Goal: Check status: Check status

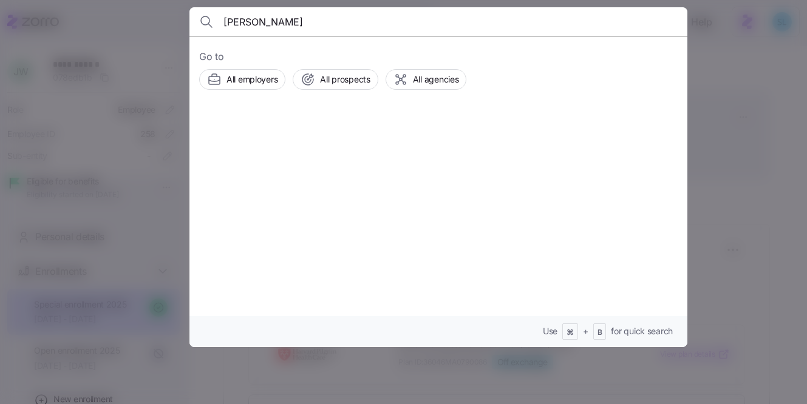
scroll to position [217, 0]
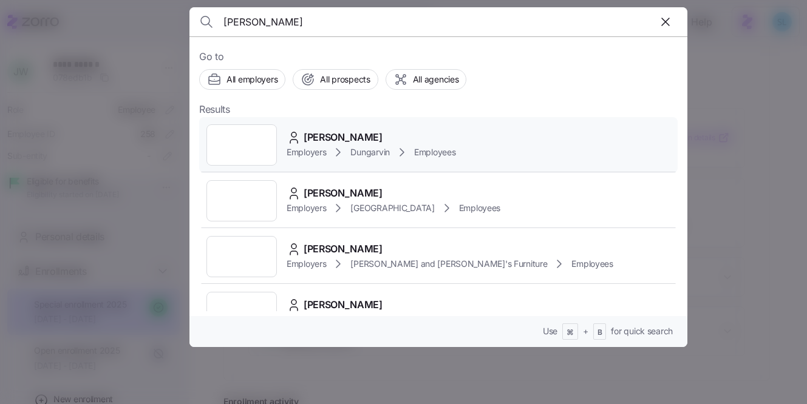
type input "[PERSON_NAME]"
click at [370, 119] on div "Go to All employers All prospects All agencies Results [PERSON_NAME] Employers …" at bounding box center [438, 191] width 498 height 311
click at [368, 124] on div "[PERSON_NAME] Employers Dungarvin Employees" at bounding box center [438, 145] width 479 height 56
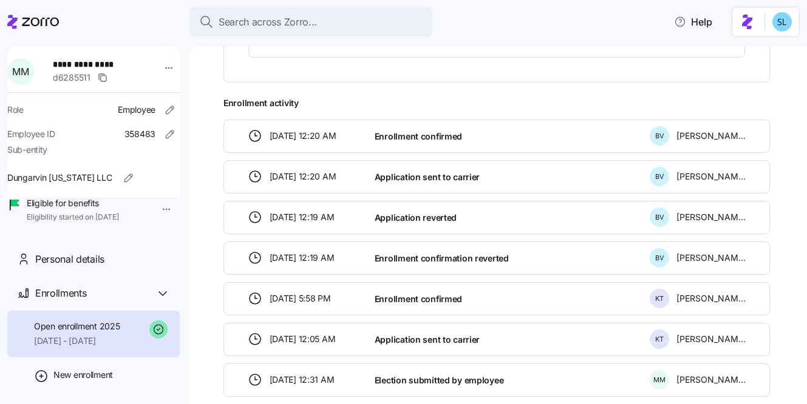
scroll to position [596, 0]
